Goal: Transaction & Acquisition: Purchase product/service

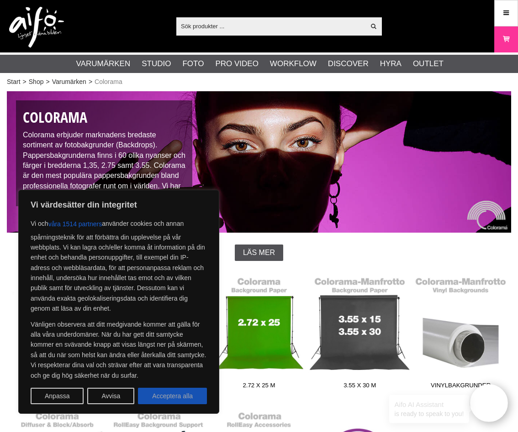
click at [170, 401] on button "Acceptera alla" at bounding box center [172, 396] width 69 height 16
checkbox input "true"
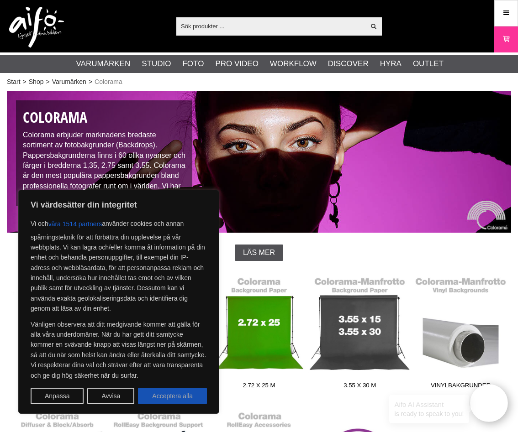
checkbox input "true"
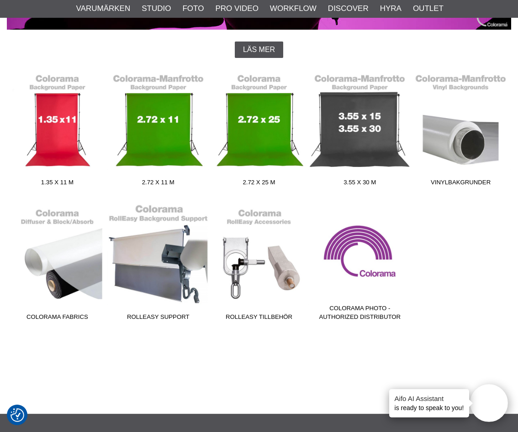
scroll to position [216, 0]
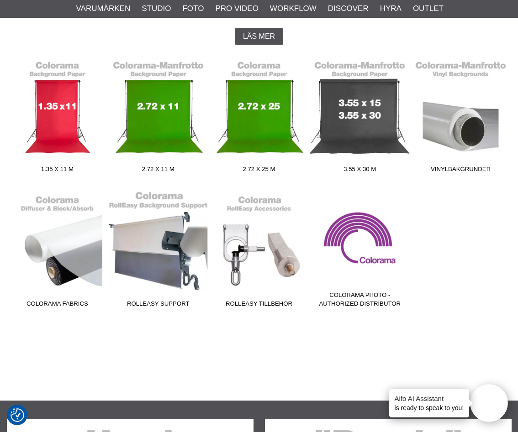
click at [157, 243] on link "RollEasy Support" at bounding box center [158, 250] width 101 height 123
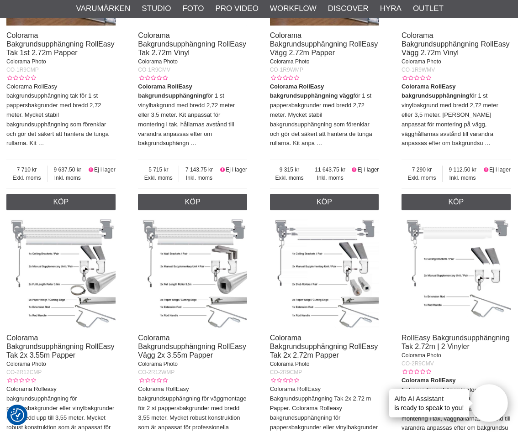
scroll to position [817, 0]
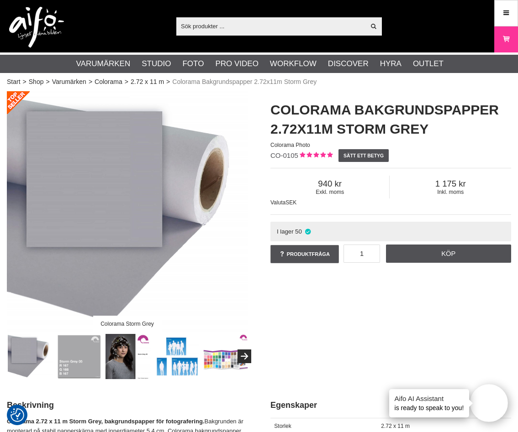
click at [86, 350] on img at bounding box center [79, 356] width 45 height 45
